Goal: Information Seeking & Learning: Learn about a topic

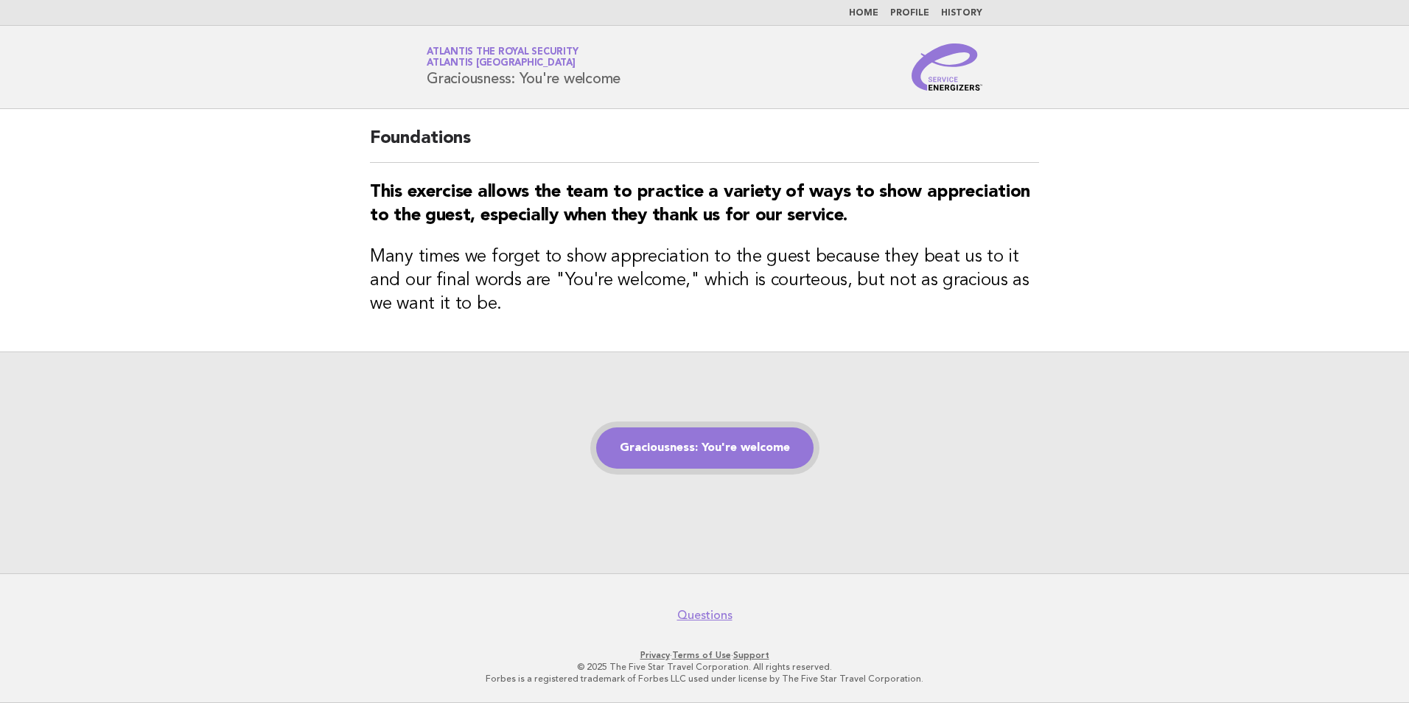
click at [660, 454] on link "Graciousness: You're welcome" at bounding box center [704, 448] width 217 height 41
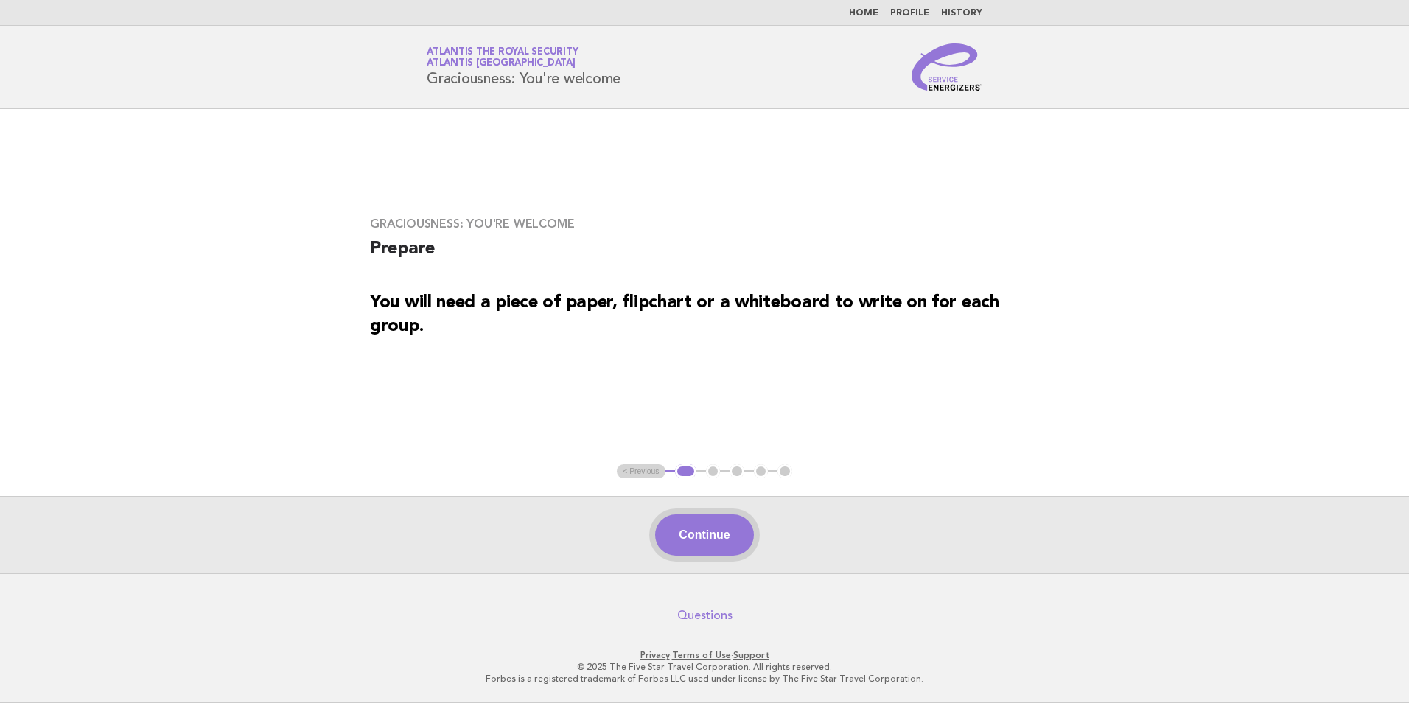
click at [711, 532] on button "Continue" at bounding box center [704, 535] width 98 height 41
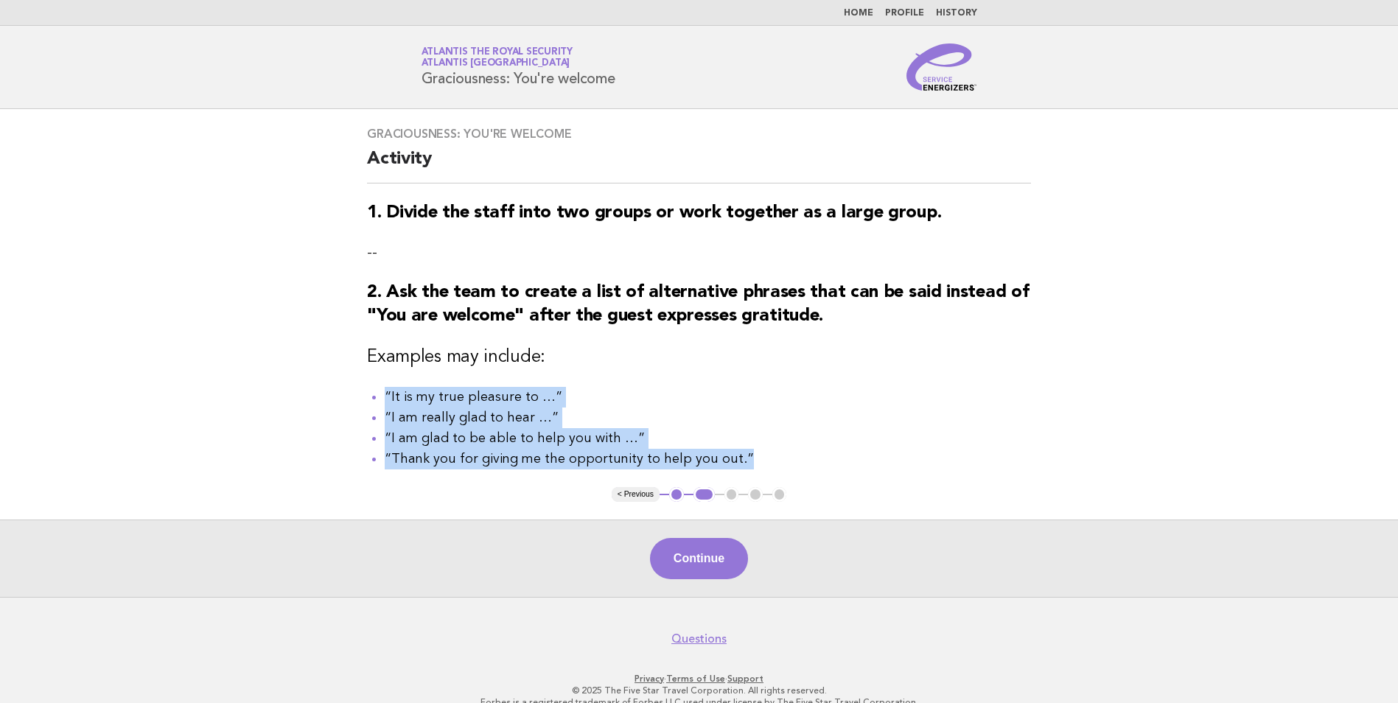
drag, startPoint x: 385, startPoint y: 397, endPoint x: 750, endPoint y: 462, distance: 370.7
click at [750, 462] on ul "“It is my true pleasure to …” “I am really glad to hear …” “I am glad to be abl…" at bounding box center [699, 428] width 664 height 83
copy ul "“It is my true pleasure to …” “I am really glad to hear …” “I am glad to be abl…"
click at [733, 558] on button "Continue" at bounding box center [699, 558] width 98 height 41
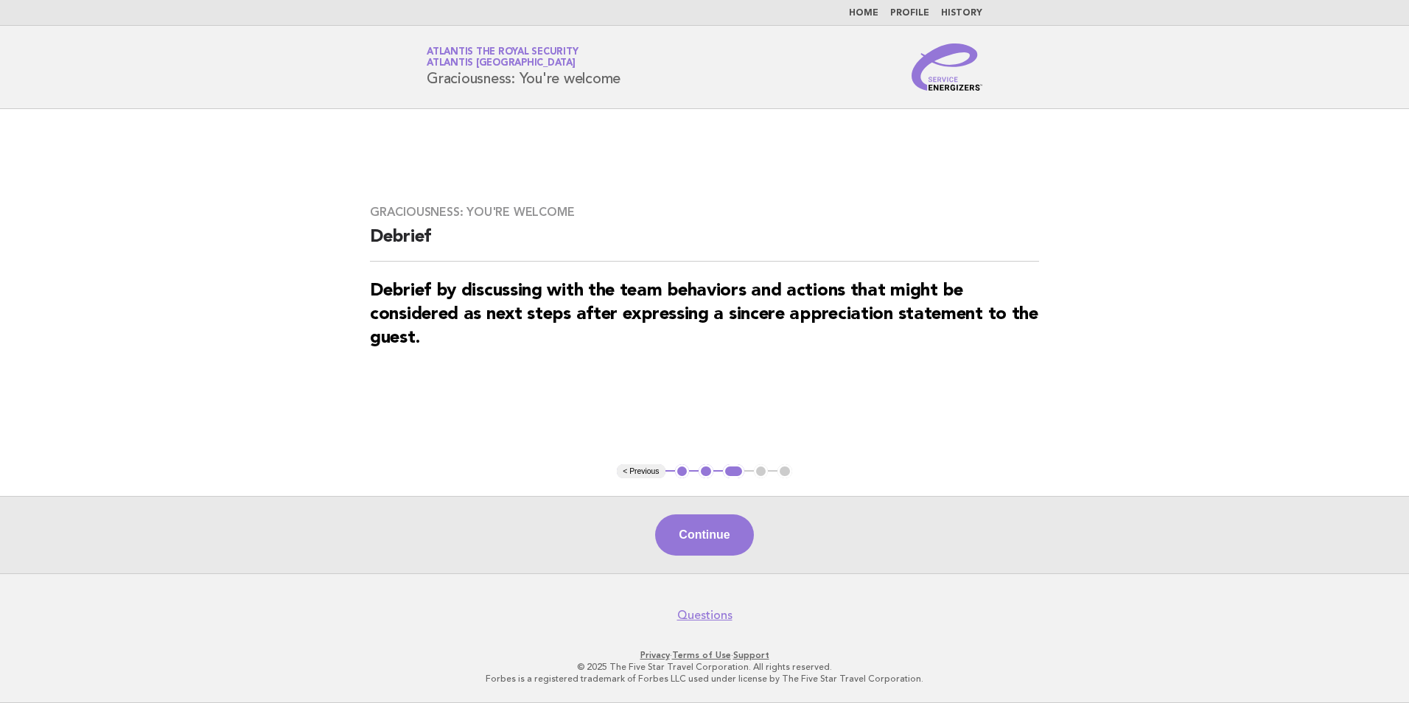
click at [730, 531] on button "Continue" at bounding box center [704, 535] width 98 height 41
